Goal: Use online tool/utility: Utilize a website feature to perform a specific function

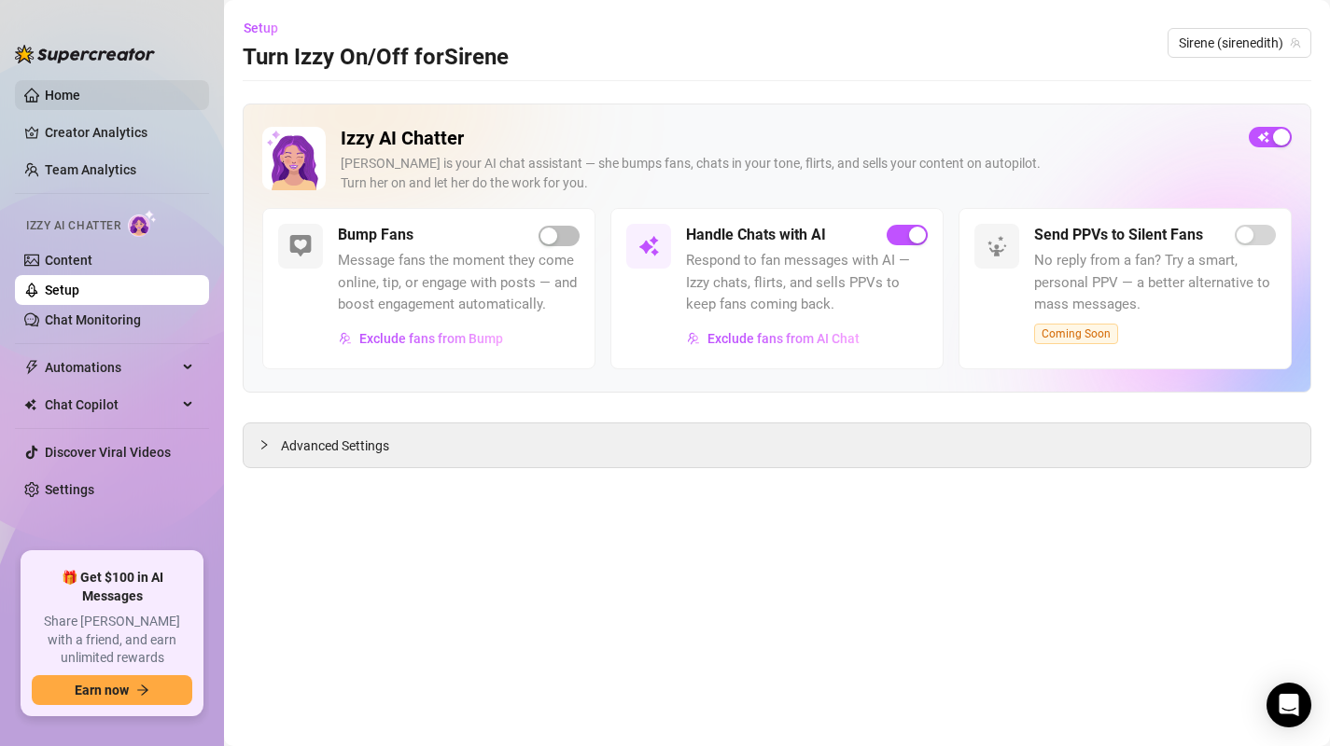
click at [63, 91] on link "Home" at bounding box center [62, 95] width 35 height 15
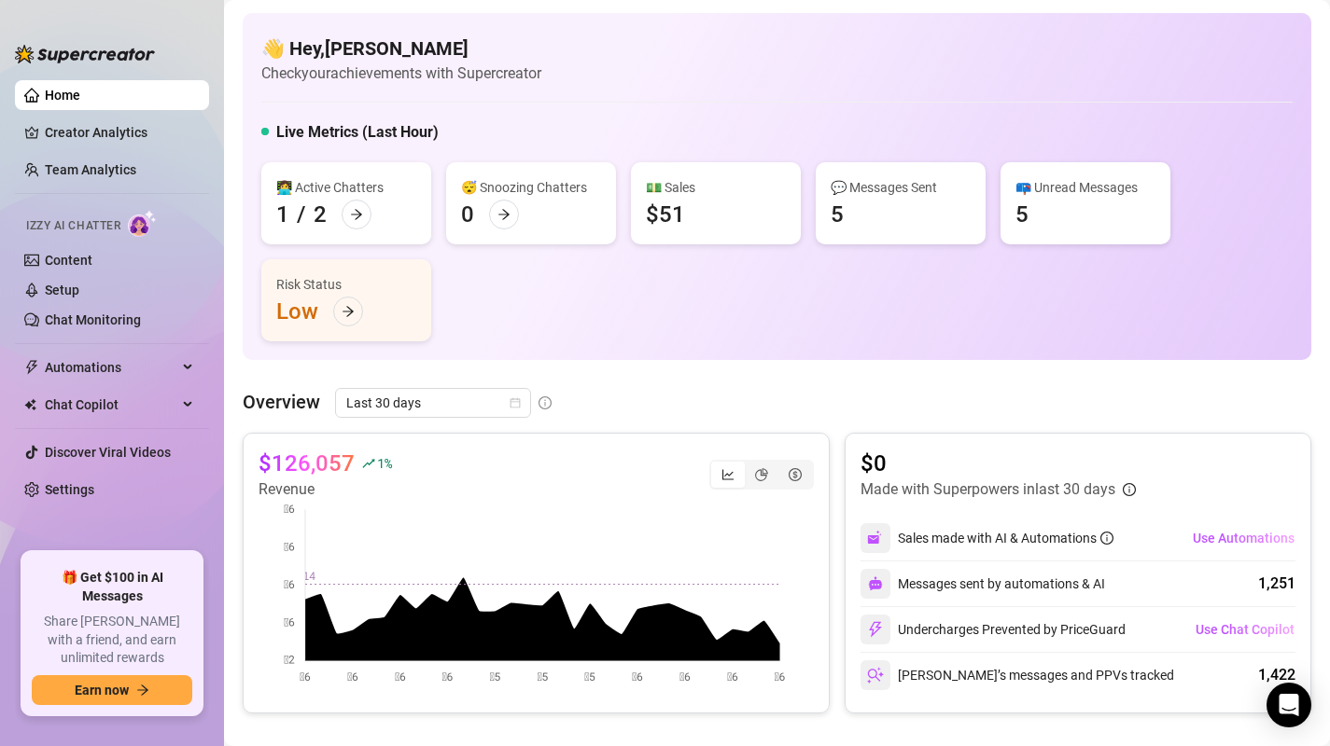
click at [400, 136] on h5 "Live Metrics (Last Hour)" at bounding box center [357, 132] width 162 height 22
click at [408, 411] on span "Last 30 days" at bounding box center [433, 403] width 174 height 28
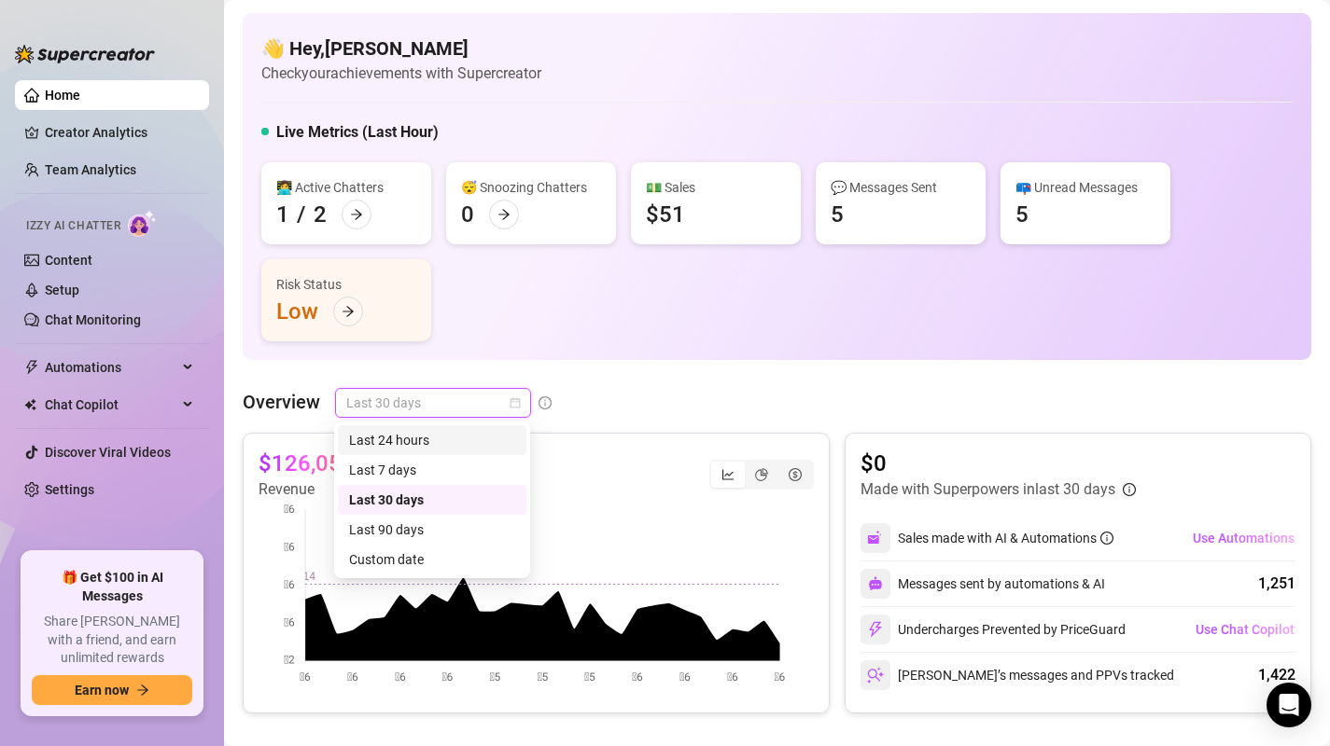
click at [424, 441] on div "Last 24 hours" at bounding box center [432, 440] width 166 height 21
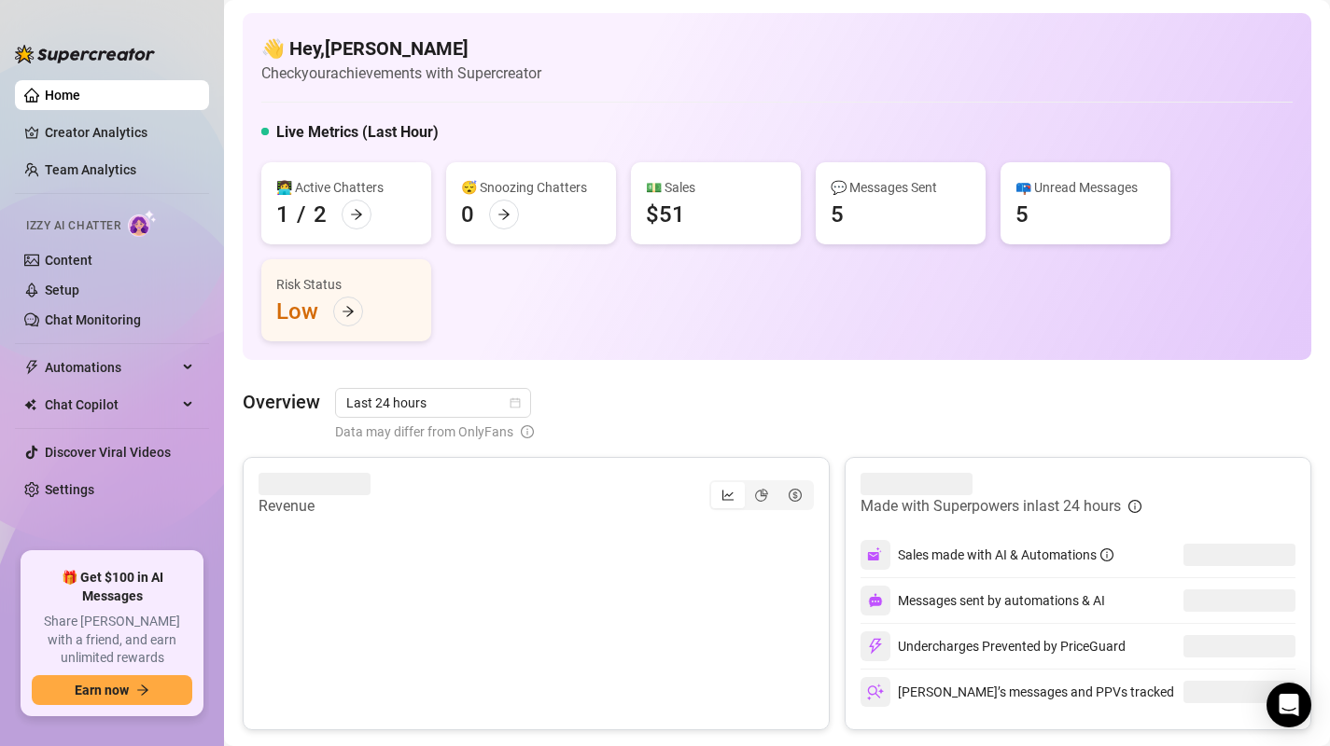
click at [675, 344] on div "👋 Hey, [PERSON_NAME] Check your achievements with Supercreator Live Metrics (La…" at bounding box center [777, 186] width 1068 height 347
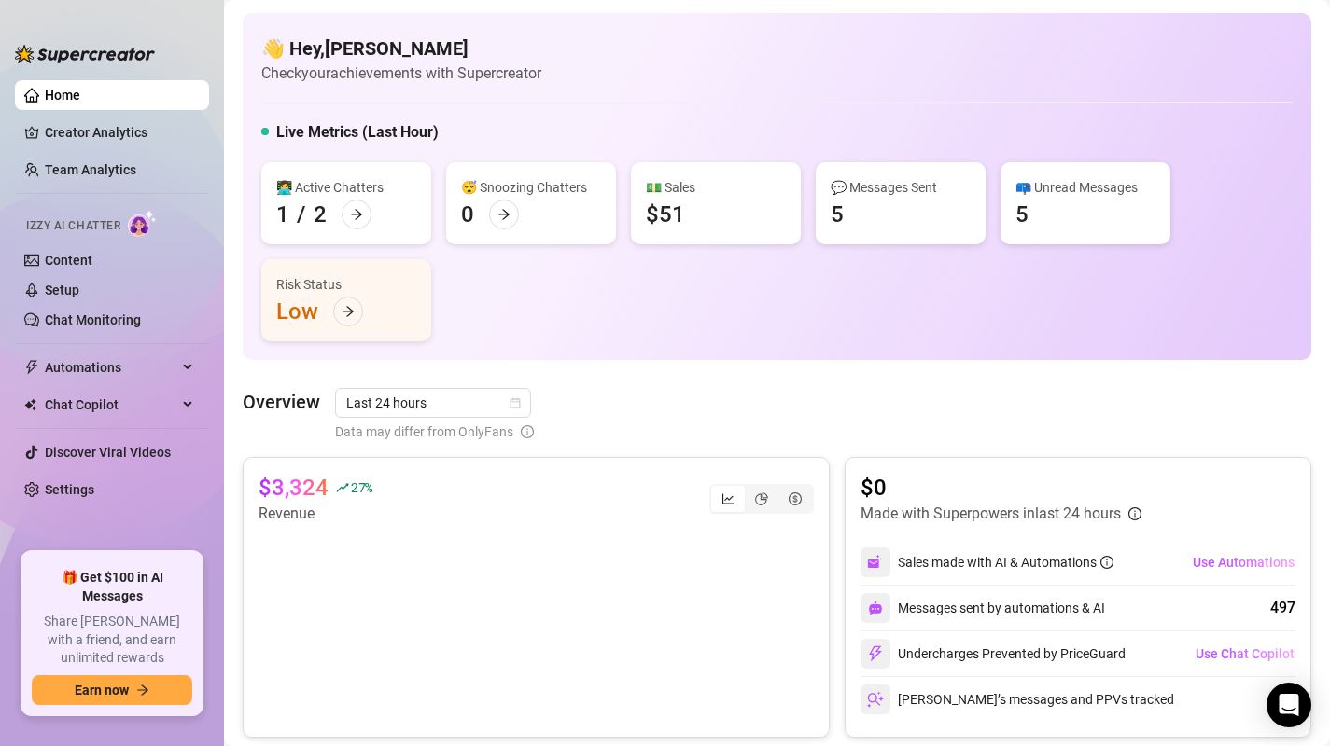
scroll to position [221, 0]
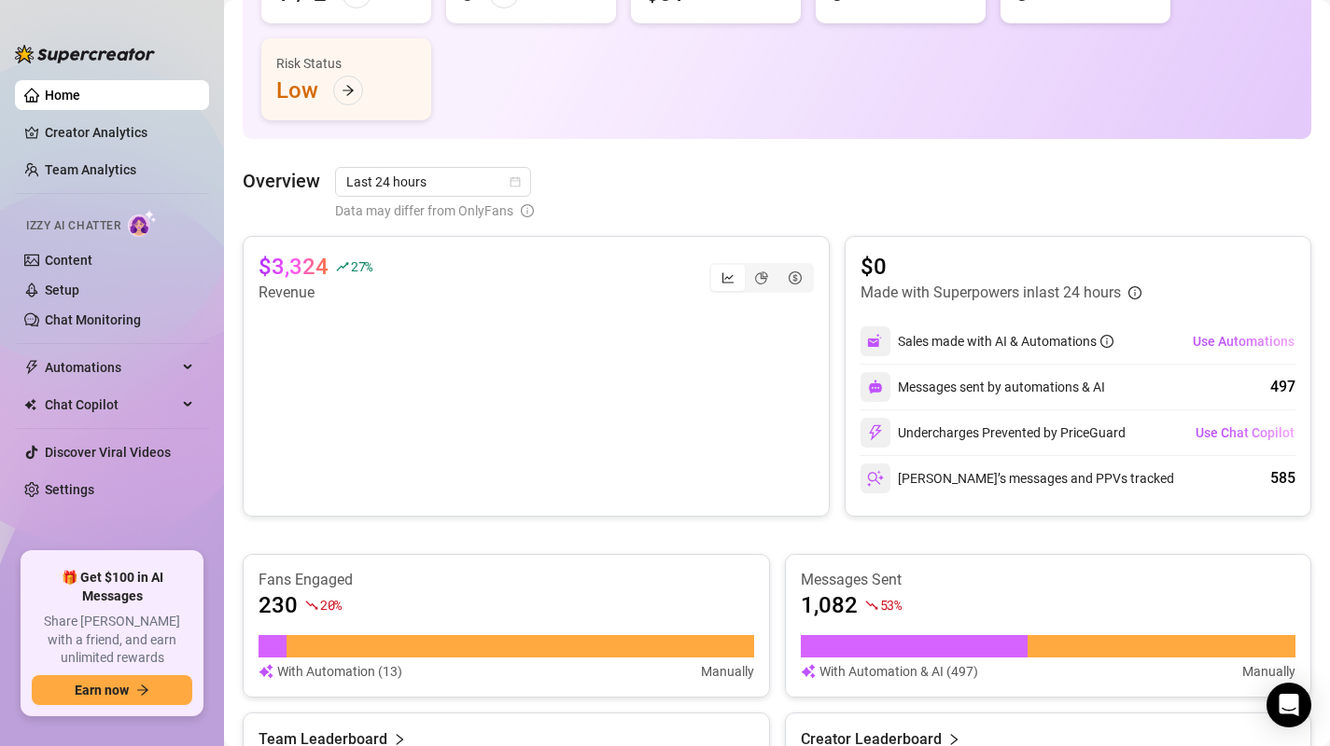
click at [1015, 437] on div "Undercharges Prevented by PriceGuard" at bounding box center [992, 433] width 265 height 30
click at [1200, 432] on span "Use Chat Copilot" at bounding box center [1244, 432] width 99 height 15
